Goal: Transaction & Acquisition: Purchase product/service

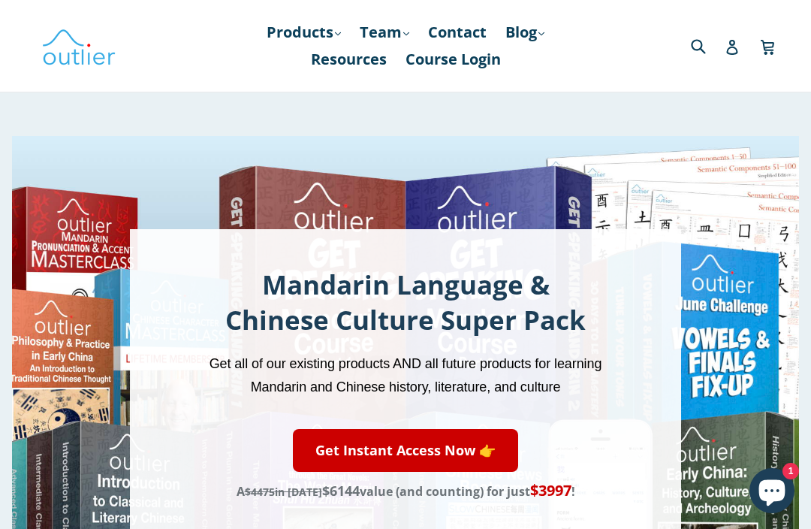
click at [613, 313] on div "Mandarin Language & Chinese Culture Super Pack Get all of our existing products…" at bounding box center [405, 384] width 551 height 310
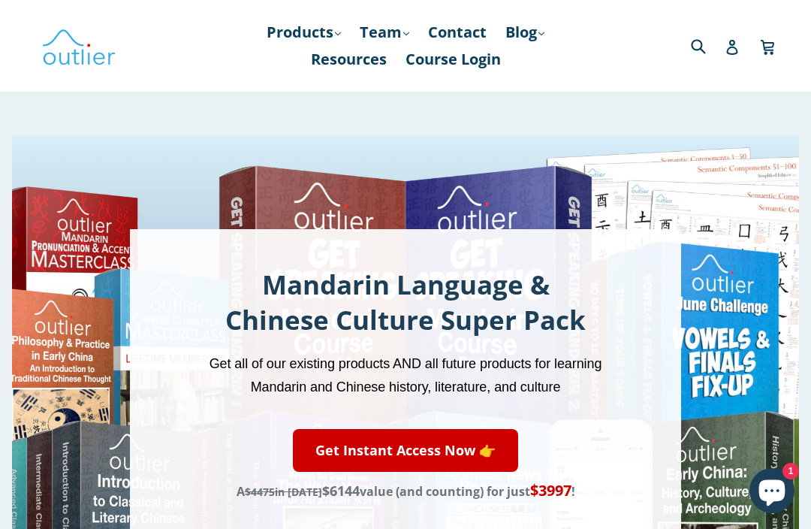
click at [62, 240] on div "Mandarin Language & Chinese Culture Super Pack Get all of our existing products…" at bounding box center [405, 384] width 787 height 496
click at [300, 38] on link "Products .cls-1{fill:#231f20} expand" at bounding box center [303, 32] width 89 height 27
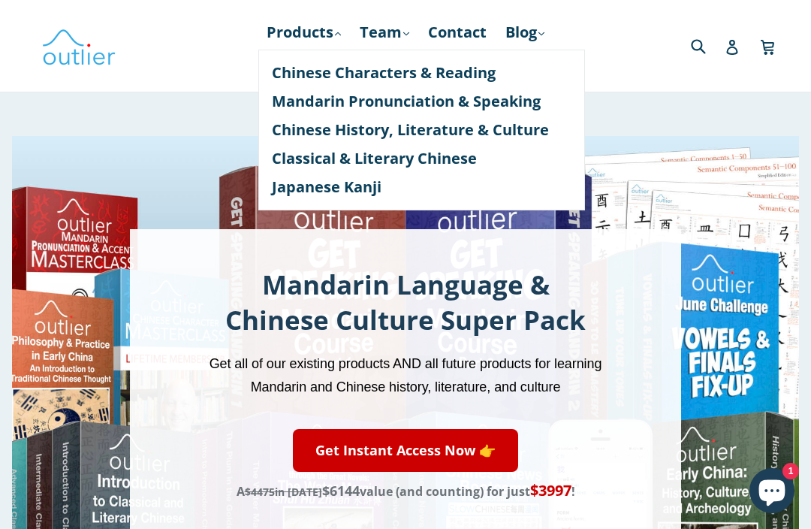
click at [528, 98] on link "Mandarin Pronunciation & Speaking" at bounding box center [422, 101] width 300 height 29
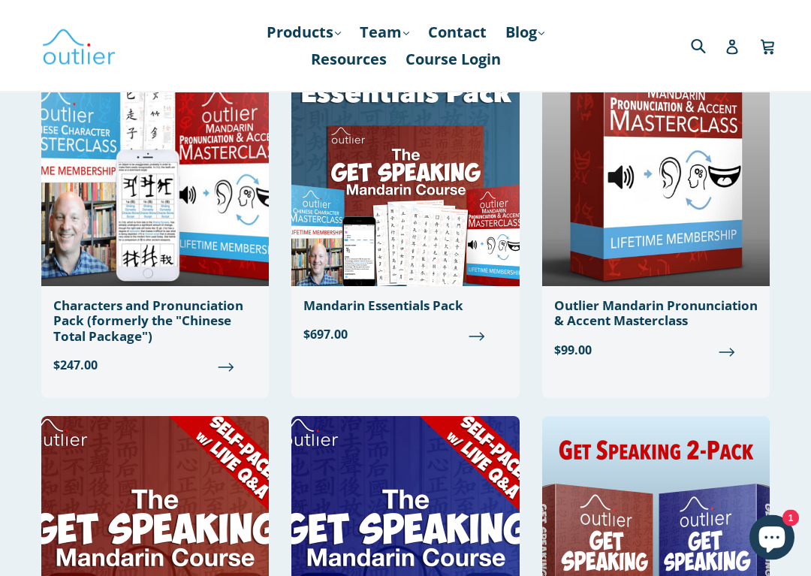
scroll to position [181, 0]
click at [477, 338] on span "$697.00" at bounding box center [406, 334] width 204 height 18
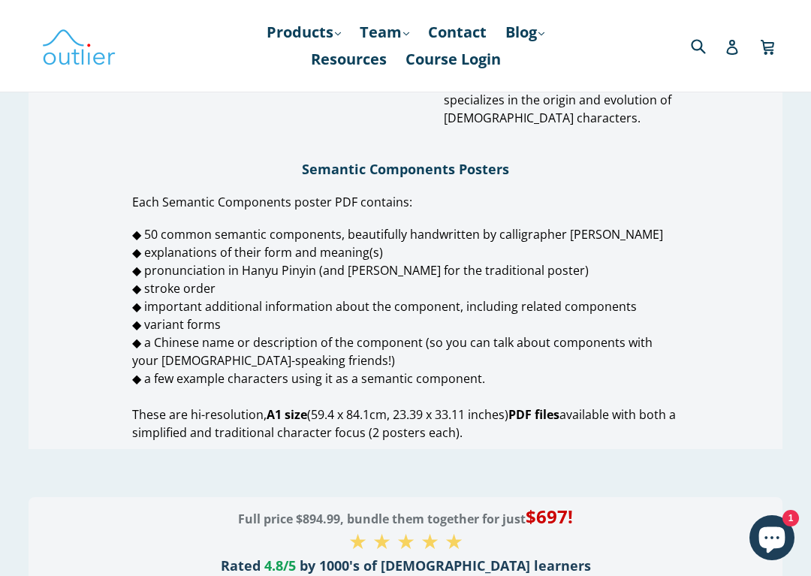
scroll to position [2010, 0]
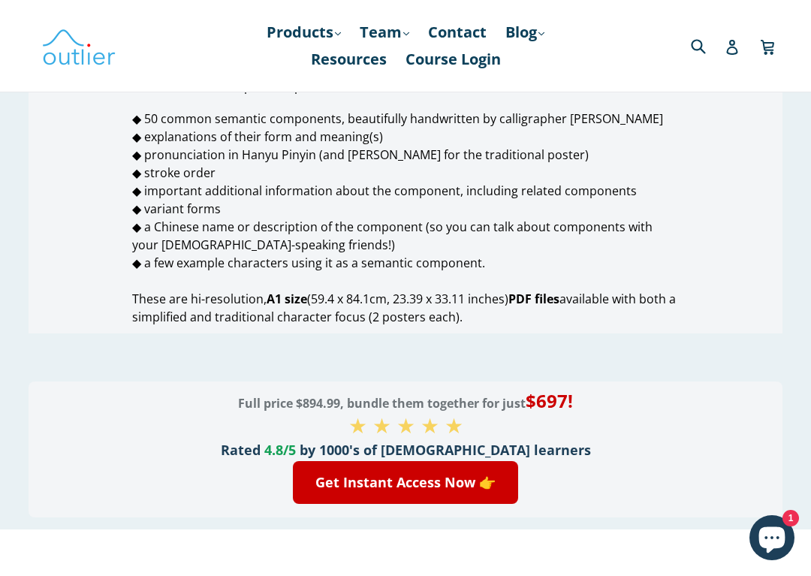
click at [475, 461] on link "Get Instant Access Now 👉" at bounding box center [405, 482] width 225 height 43
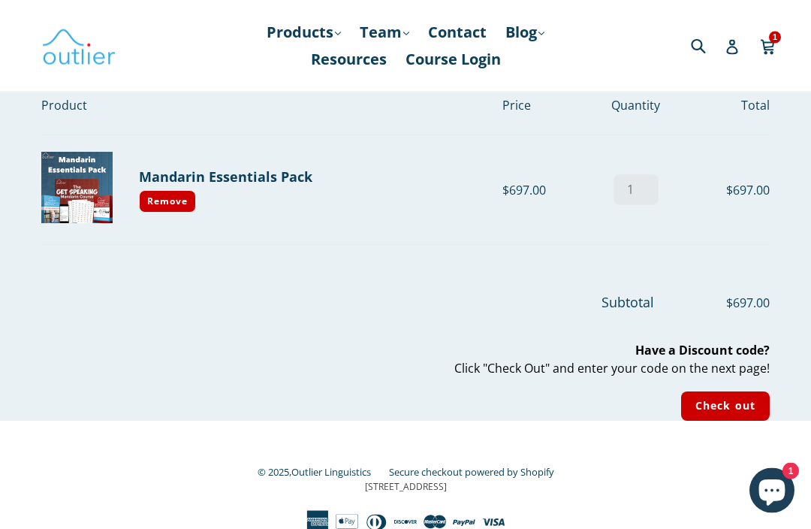
scroll to position [101, 0]
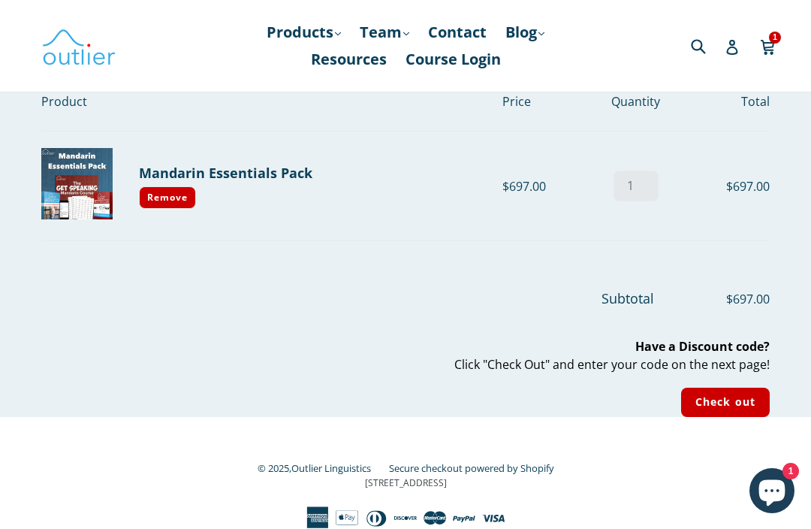
click at [71, 500] on div "© 2025, Outlier Linguistics Secure checkout powered by Shopify 3 Germay Drive S…" at bounding box center [405, 493] width 729 height 71
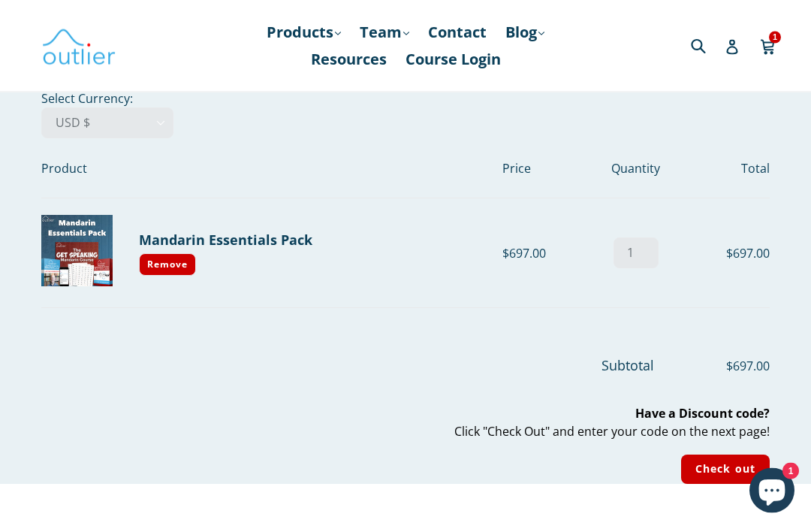
scroll to position [0, 0]
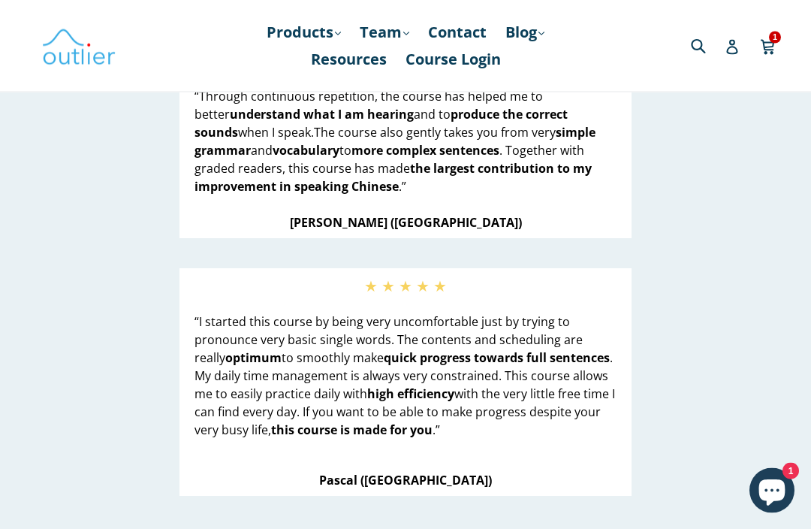
scroll to position [1911, 0]
